Goal: Task Accomplishment & Management: Use online tool/utility

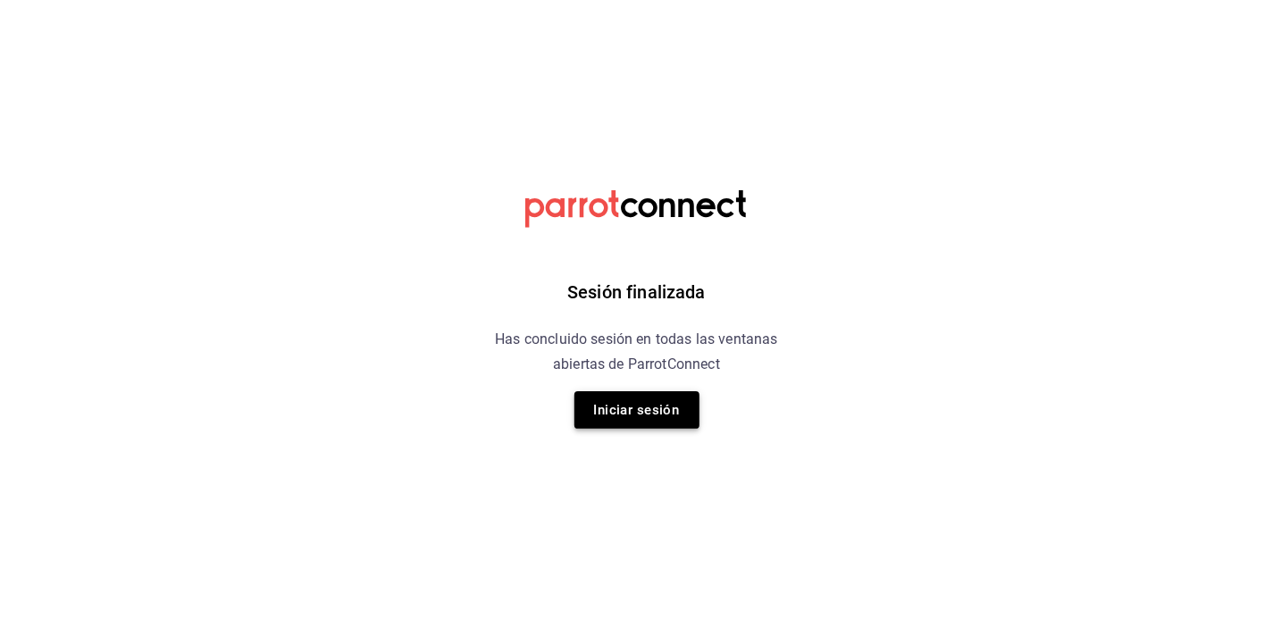
click at [631, 414] on button "Iniciar sesión" at bounding box center [636, 410] width 125 height 38
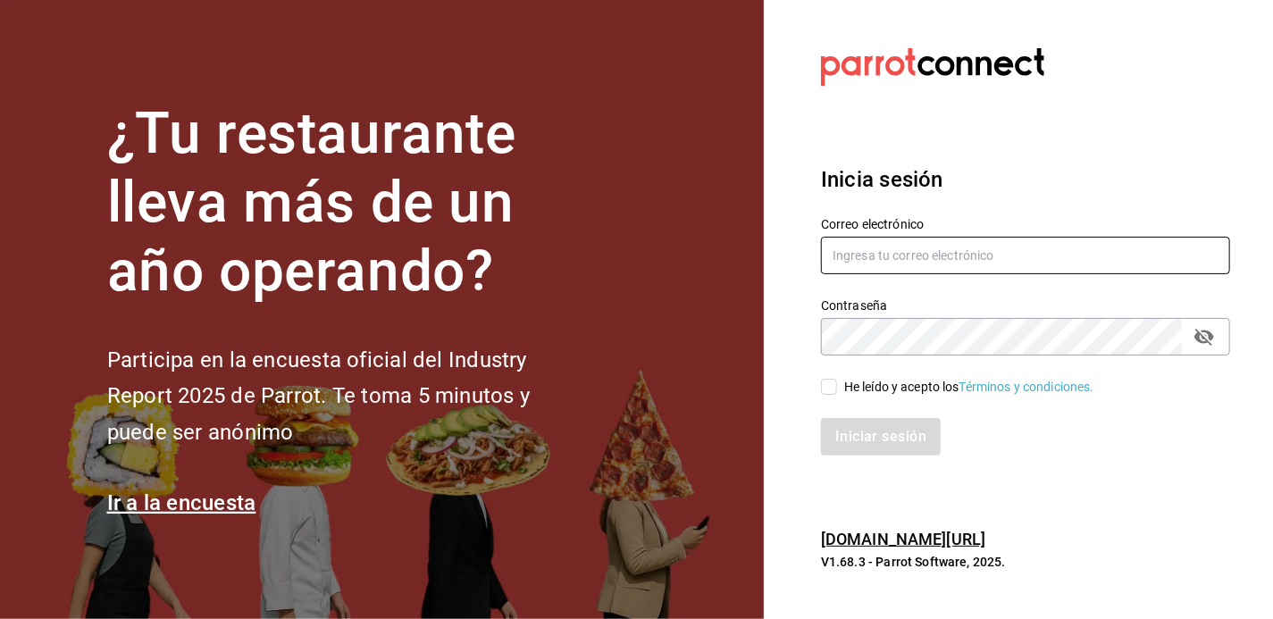
click at [834, 247] on input "text" at bounding box center [1025, 256] width 409 height 38
type input "jbazan2908@hotmail.com"
click at [824, 384] on input "He leído y acepto los Términos y condiciones." at bounding box center [829, 387] width 16 height 16
checkbox input "true"
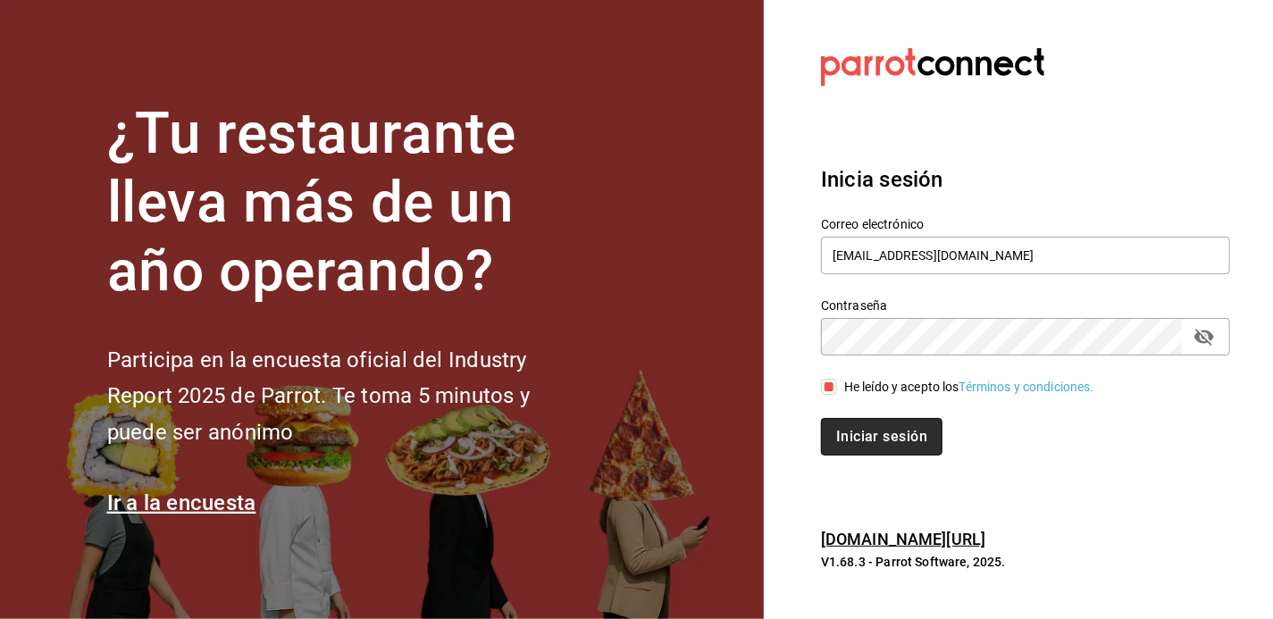
click at [866, 432] on button "Iniciar sesión" at bounding box center [881, 437] width 121 height 38
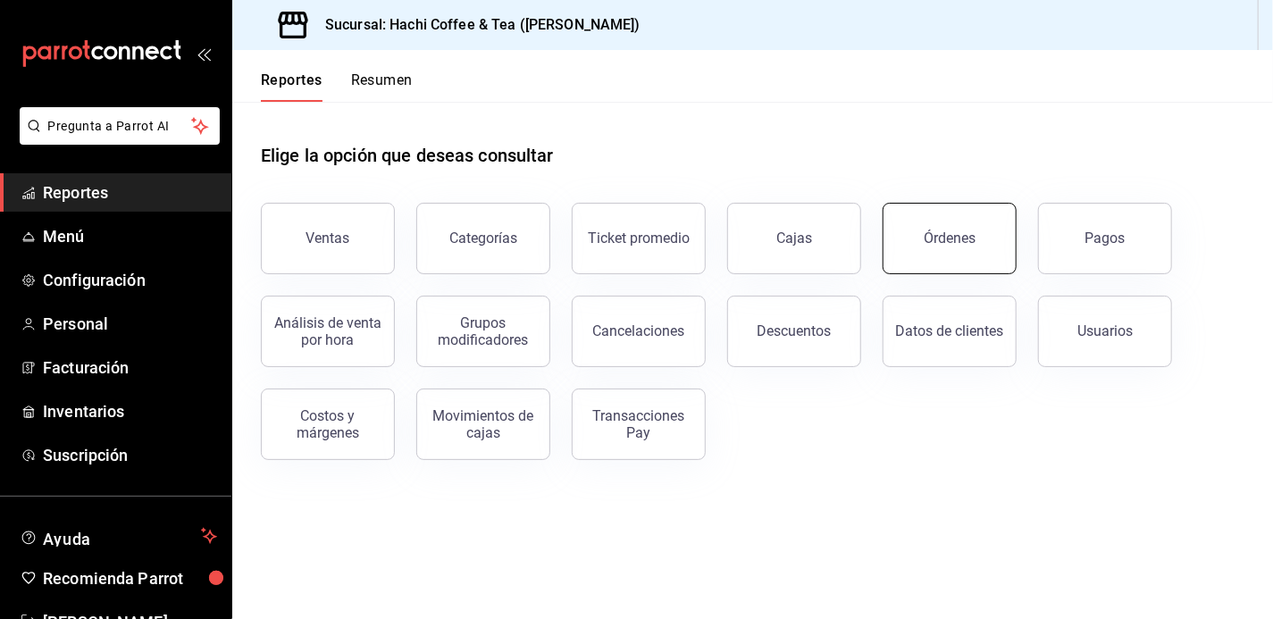
click at [955, 247] on button "Órdenes" at bounding box center [949, 238] width 134 height 71
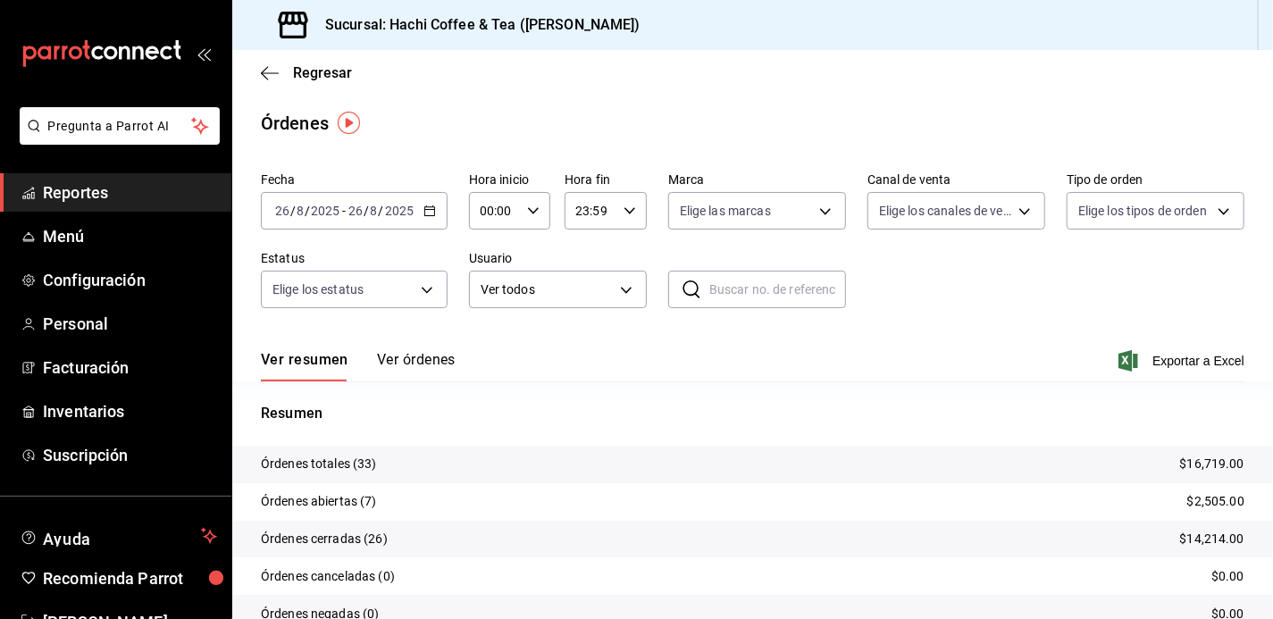
click at [432, 209] on icon "button" at bounding box center [429, 211] width 13 height 13
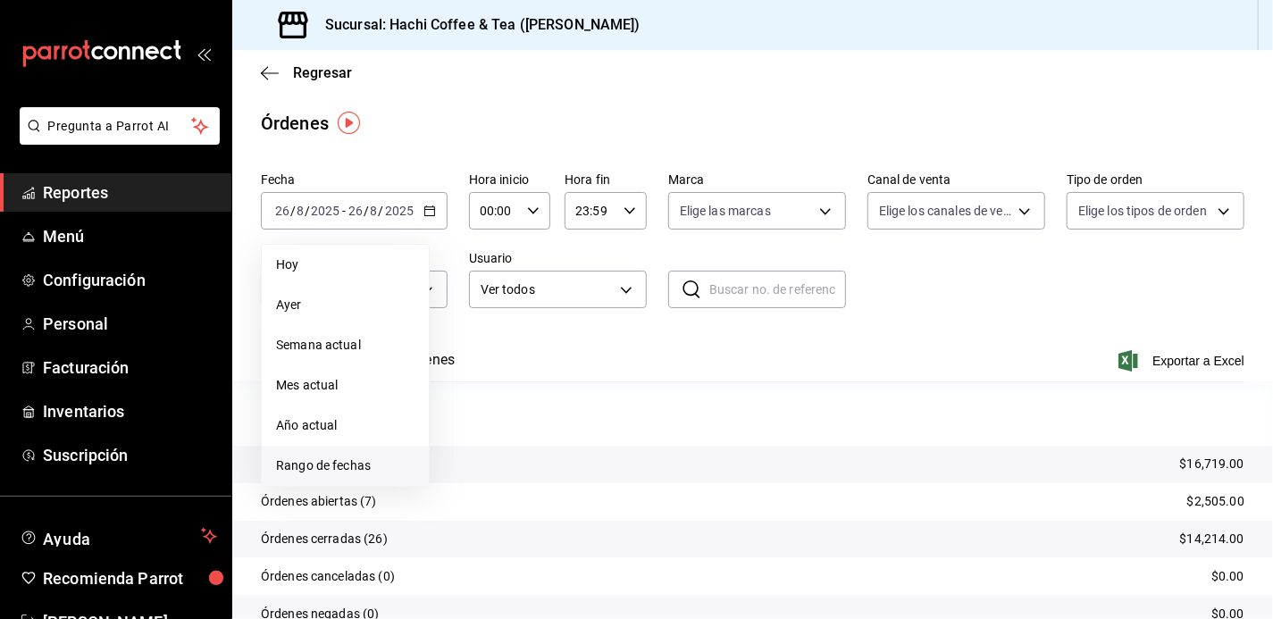
click at [335, 470] on span "Rango de fechas" at bounding box center [345, 465] width 138 height 19
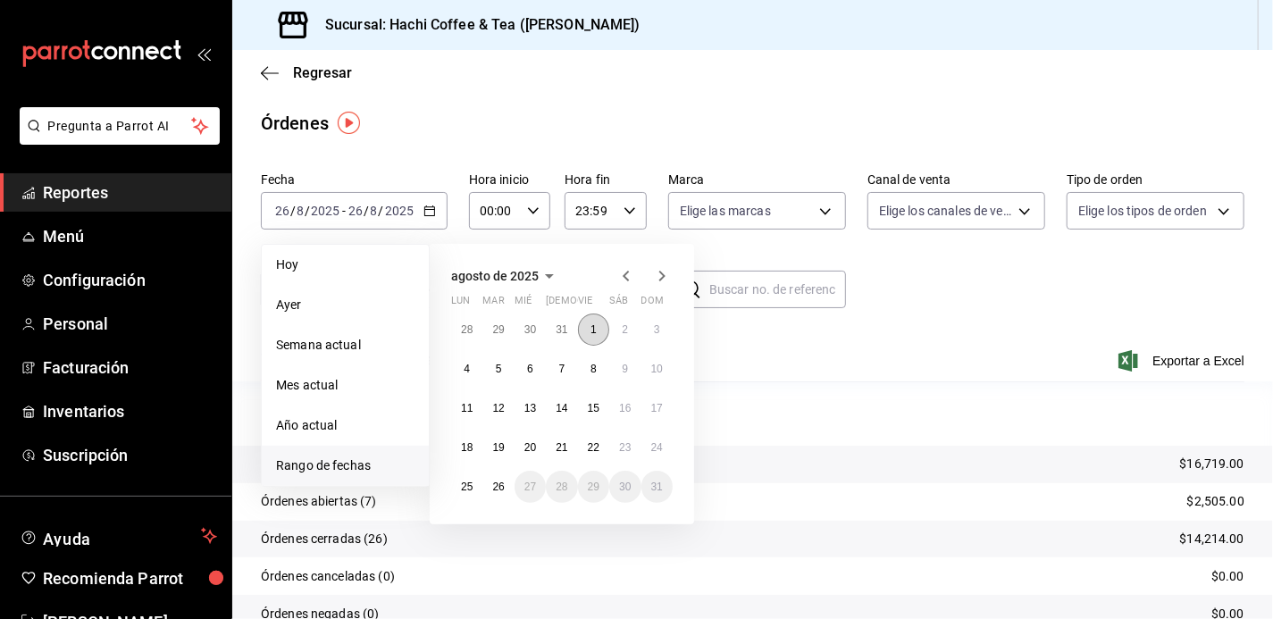
click at [590, 330] on abbr "1" at bounding box center [593, 329] width 6 height 13
click at [494, 483] on abbr "26" at bounding box center [498, 487] width 12 height 13
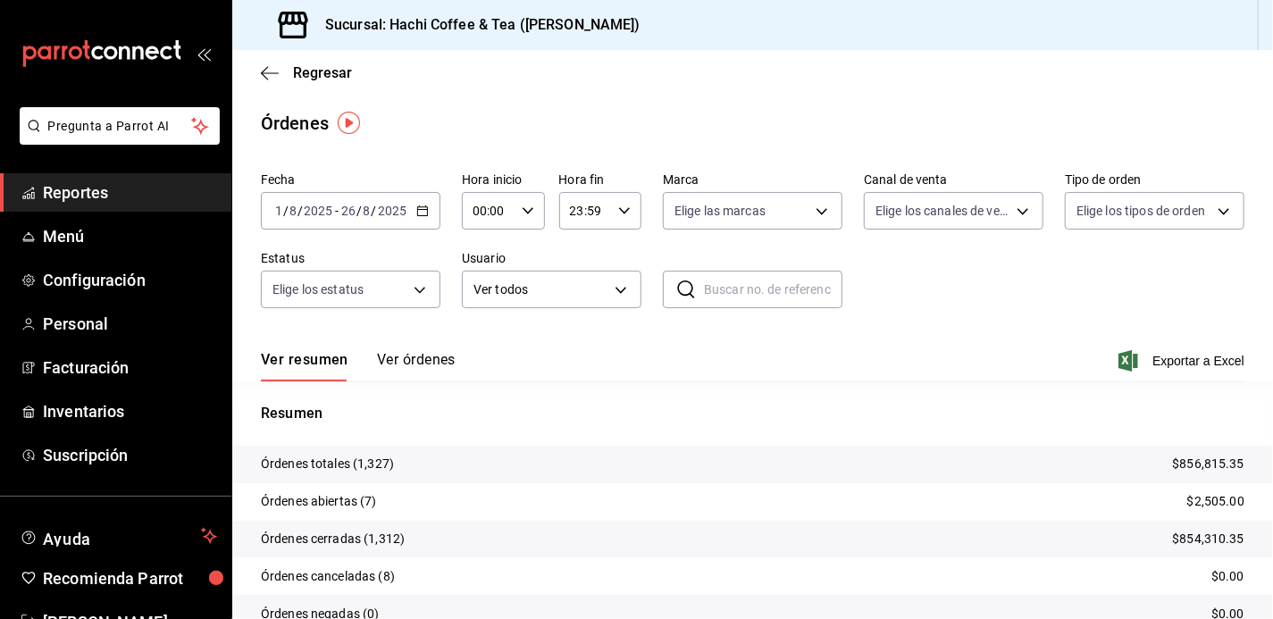
click at [700, 122] on div "Órdenes" at bounding box center [752, 123] width 1041 height 27
click at [421, 214] on icon "button" at bounding box center [422, 211] width 13 height 13
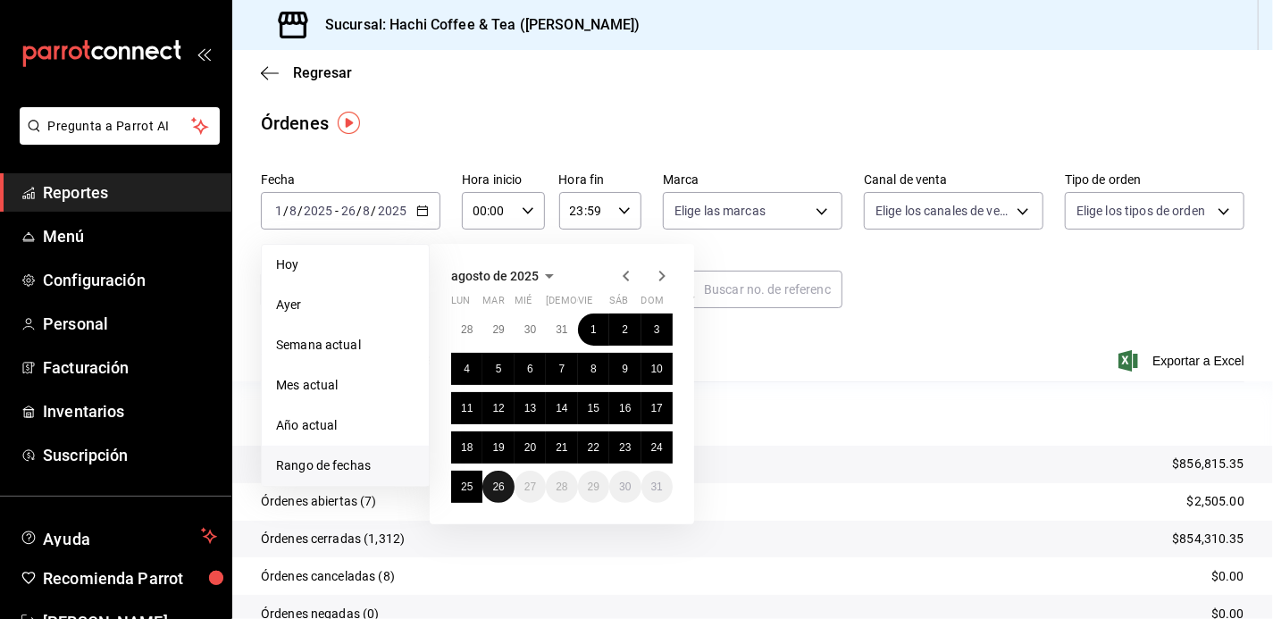
click at [498, 493] on button "26" at bounding box center [497, 487] width 31 height 32
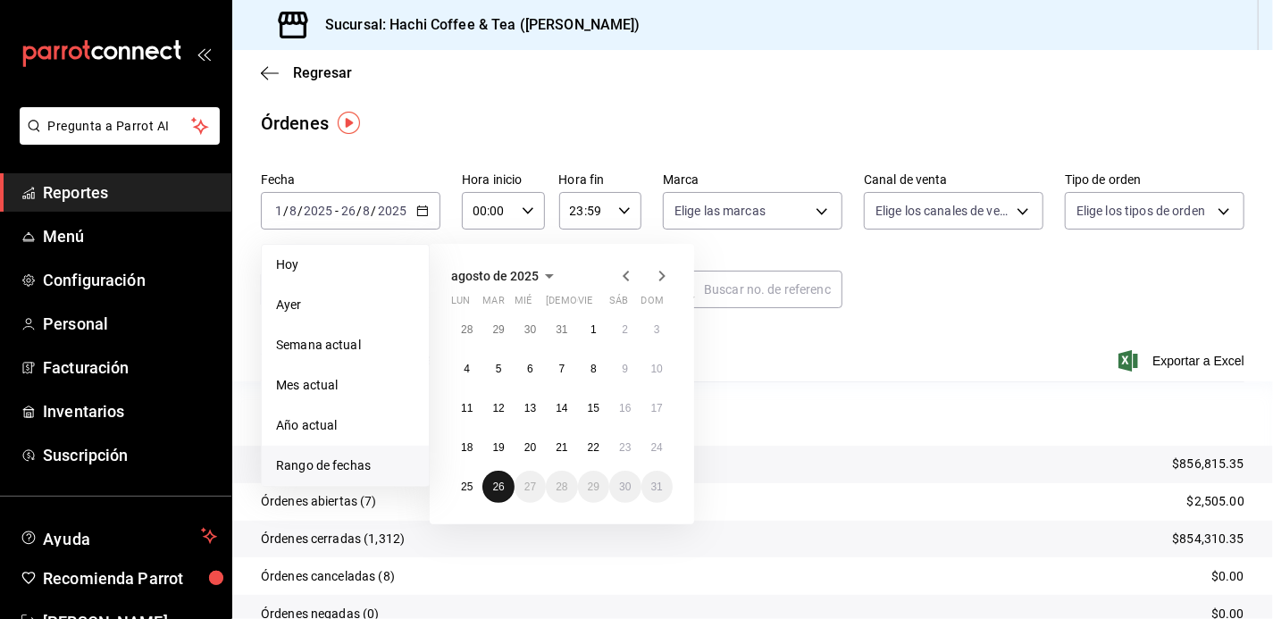
click at [498, 493] on button "26" at bounding box center [497, 487] width 31 height 32
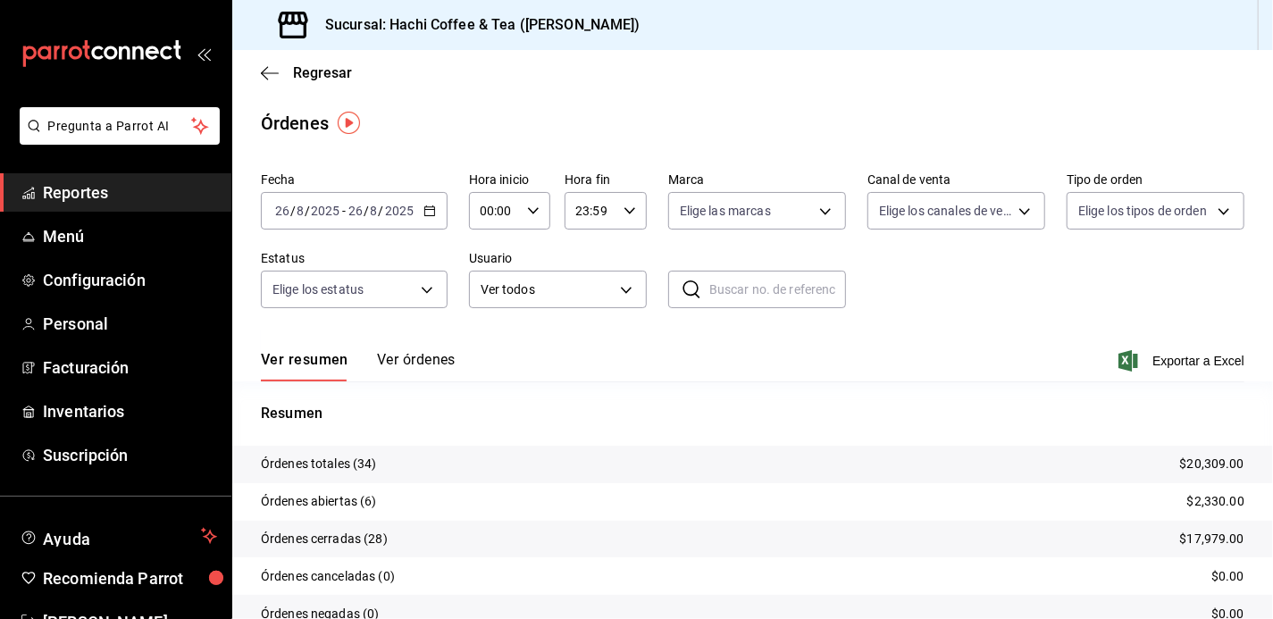
click at [427, 364] on button "Ver órdenes" at bounding box center [416, 366] width 79 height 30
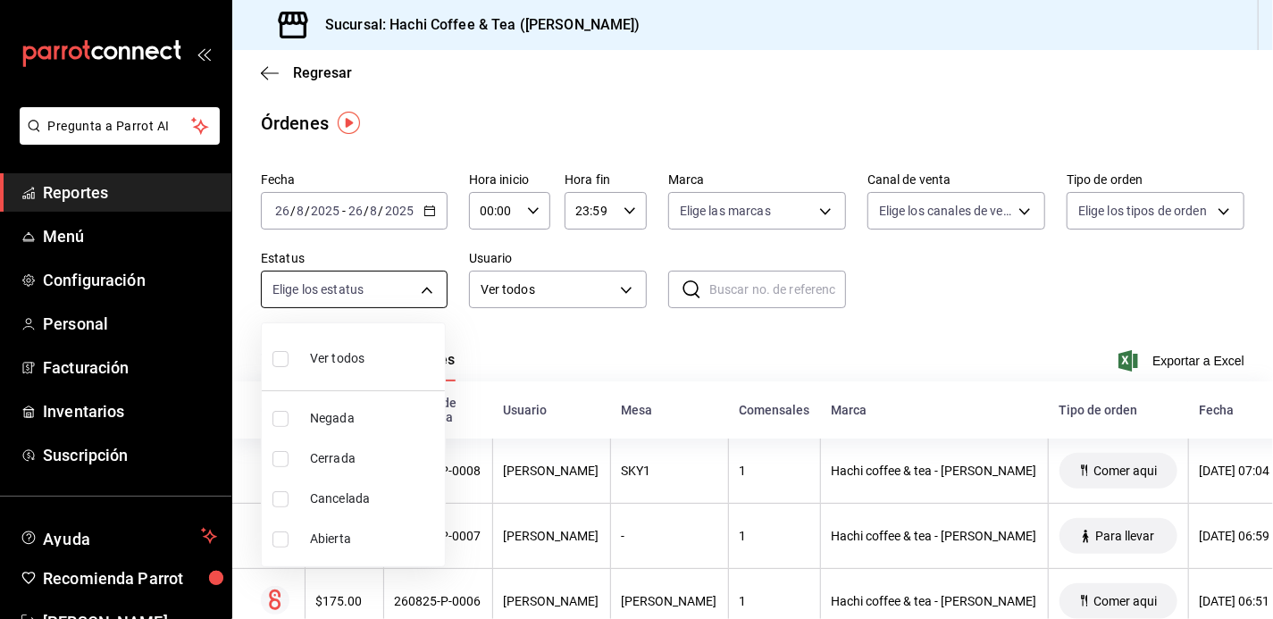
click at [422, 291] on body "Pregunta a Parrot AI Reportes Menú Configuración Personal Facturación Inventari…" at bounding box center [636, 309] width 1273 height 619
click at [335, 501] on span "Cancelada" at bounding box center [374, 498] width 128 height 19
type input "CANCELED"
checkbox input "true"
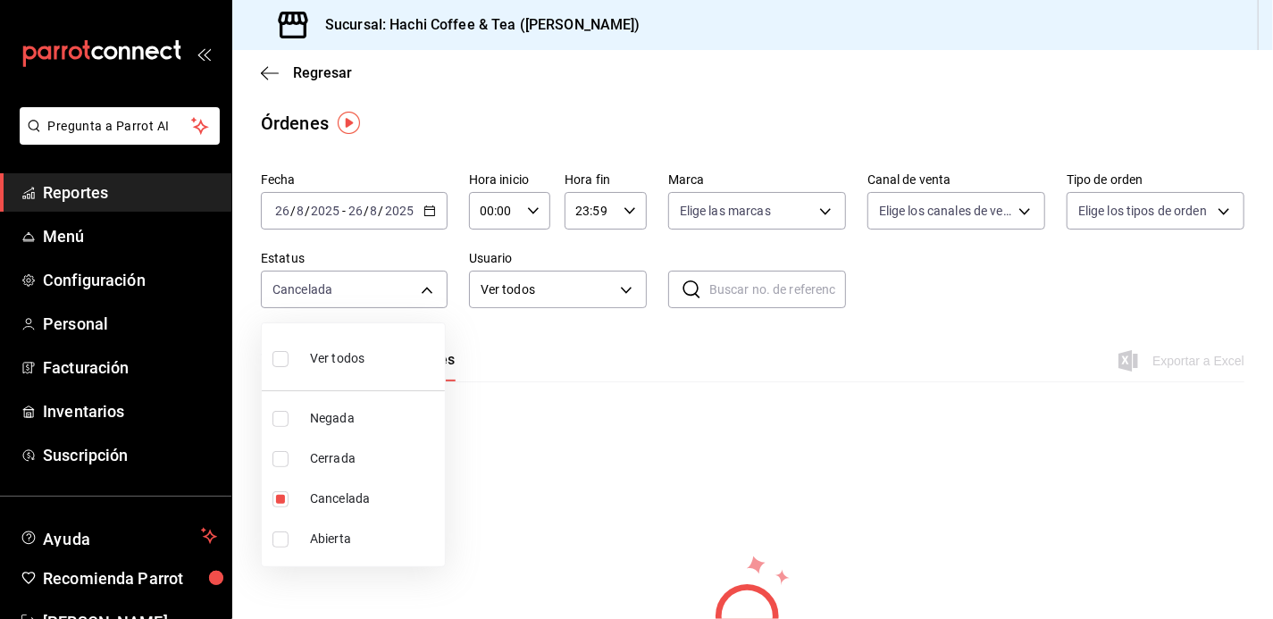
click at [422, 285] on div at bounding box center [636, 309] width 1273 height 619
click at [422, 285] on body "Pregunta a Parrot AI Reportes Menú Configuración Personal Facturación Inventari…" at bounding box center [636, 309] width 1273 height 619
click at [274, 360] on input "checkbox" at bounding box center [280, 359] width 16 height 16
checkbox input "true"
type input "DENIED,FINISHED,CANCELED,OPEN"
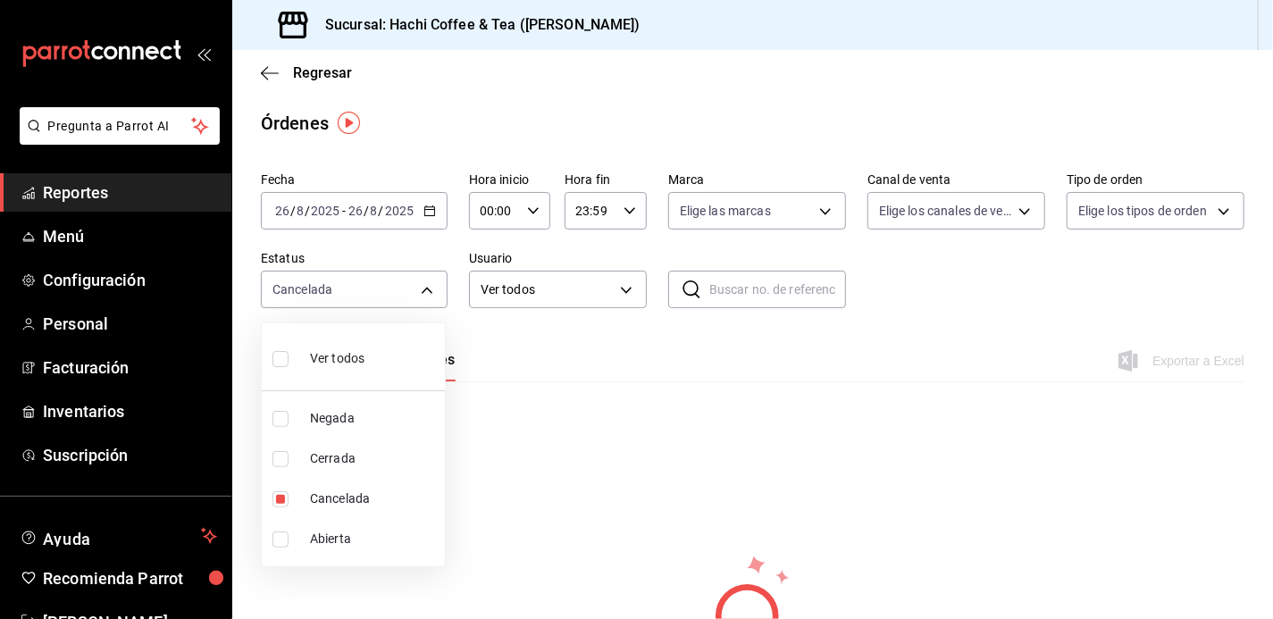
checkbox input "true"
